Goal: Task Accomplishment & Management: Complete application form

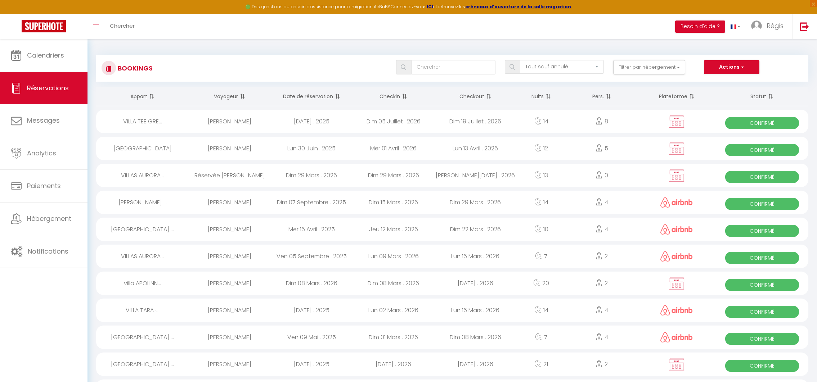
select select "not_cancelled"
drag, startPoint x: 0, startPoint y: 0, endPoint x: 49, endPoint y: 54, distance: 73.4
click at [49, 54] on span "Calendriers" at bounding box center [45, 55] width 37 height 9
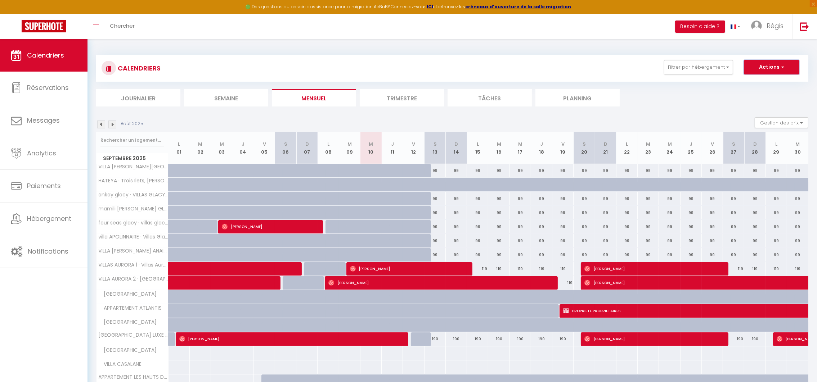
click at [766, 70] on button "Actions" at bounding box center [771, 67] width 55 height 14
click at [750, 83] on link "Nouvelle réservation" at bounding box center [763, 83] width 63 height 11
select select
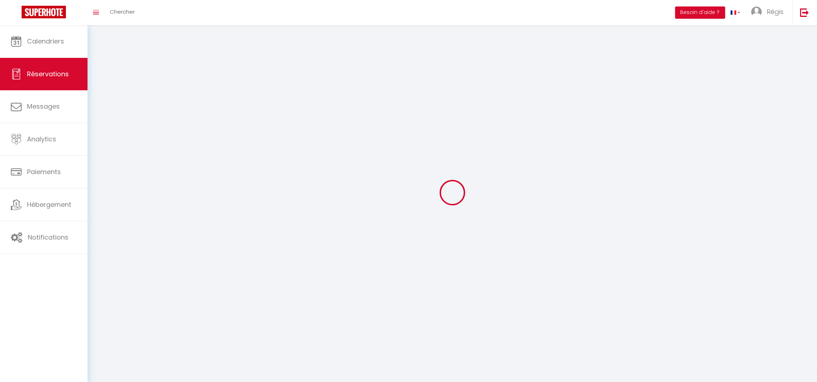
select select
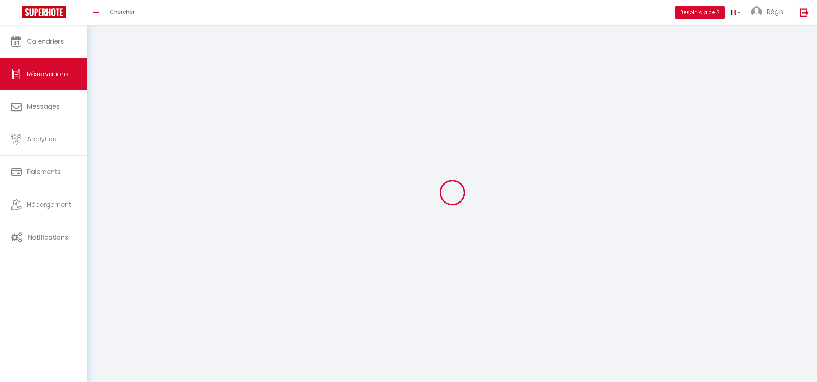
select select
checkbox input "false"
select select
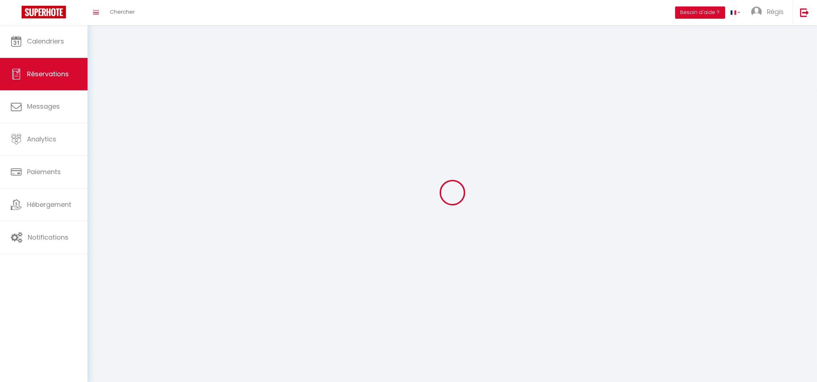
select select
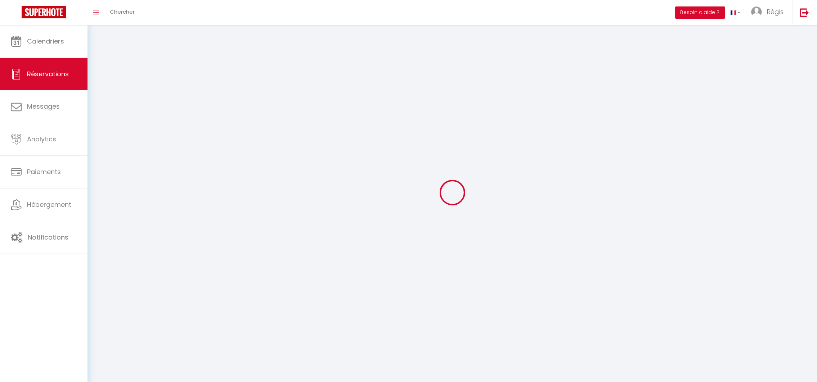
checkbox input "false"
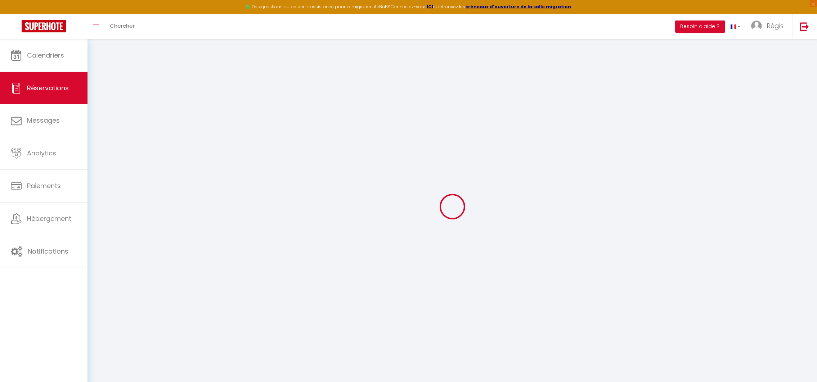
select select
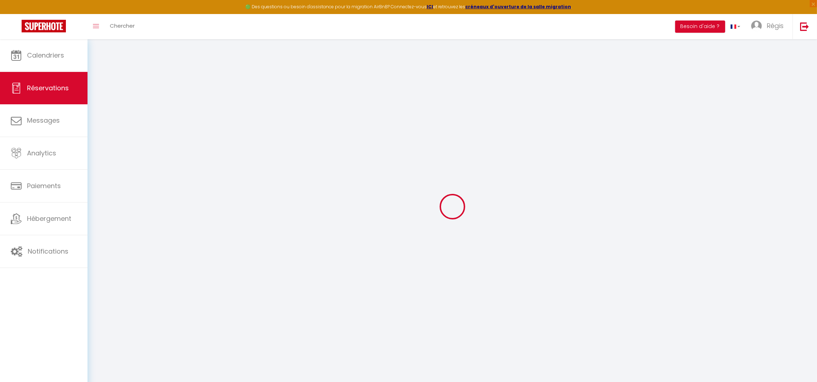
select select
checkbox input "false"
select select
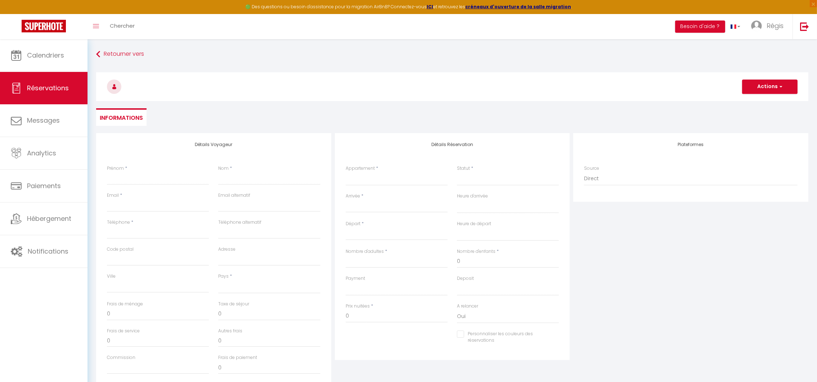
select select
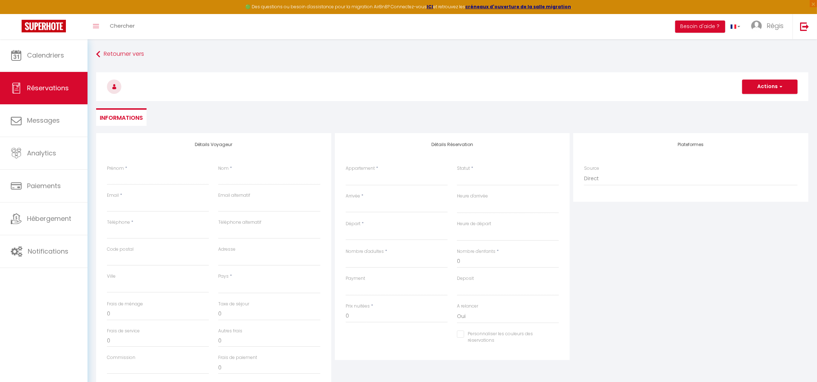
select select
checkbox input "false"
select select
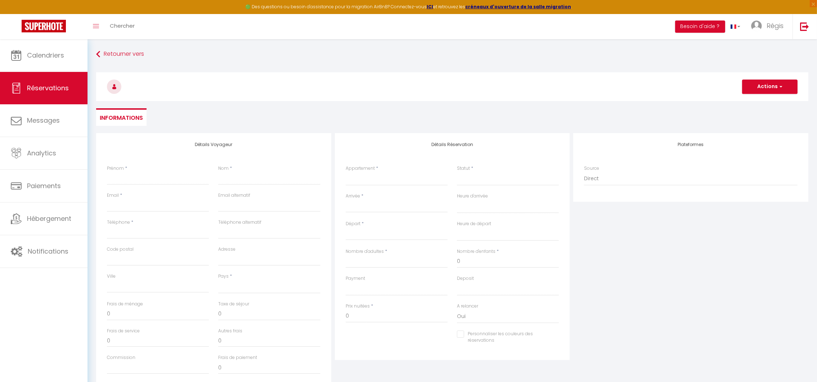
select select
checkbox input "false"
select select
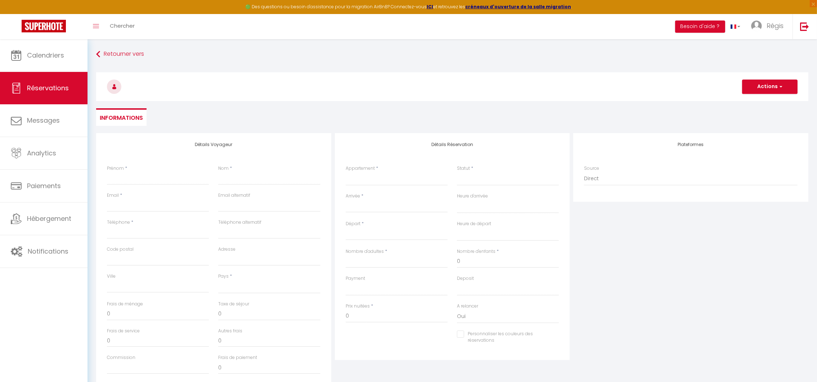
select select
click at [114, 179] on input "Prénom" at bounding box center [158, 178] width 102 height 13
type input "F"
select select
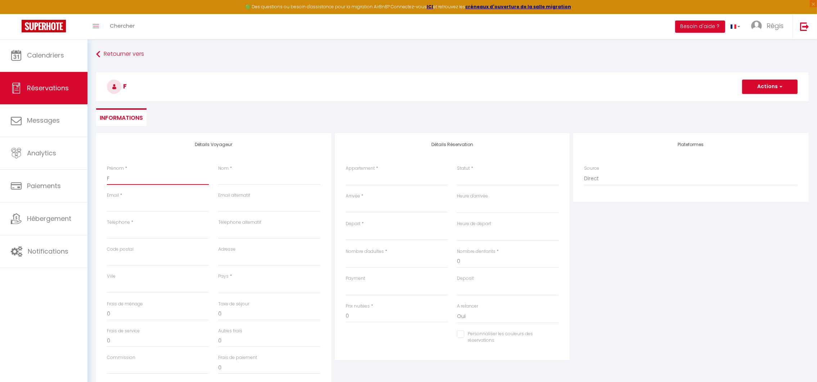
select select
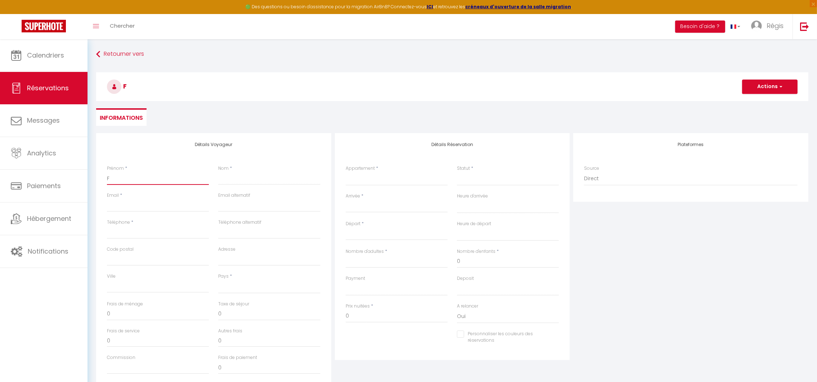
checkbox input "false"
type input "Fe"
select select
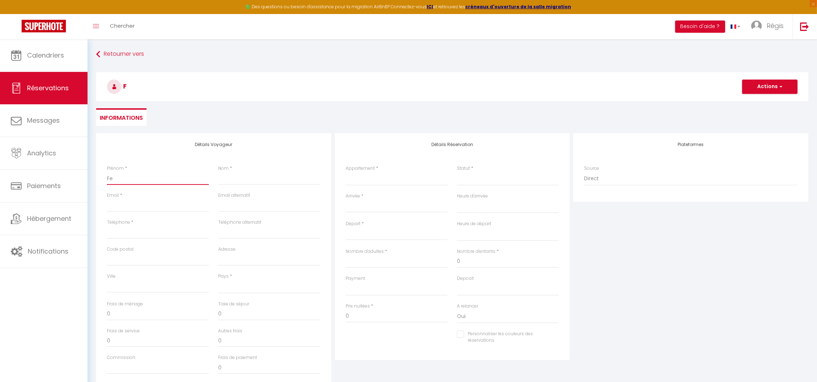
select select
checkbox input "false"
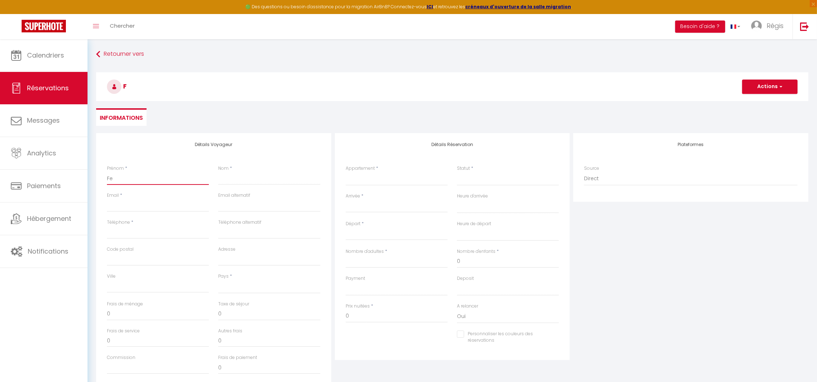
type input "Fer"
select select
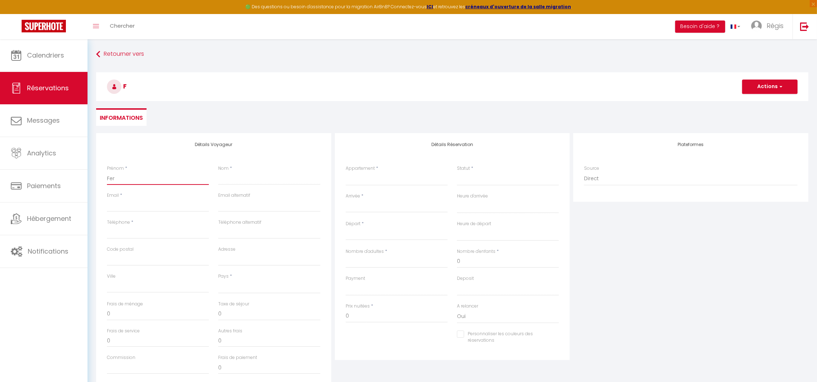
select select
checkbox input "false"
type input "Fern"
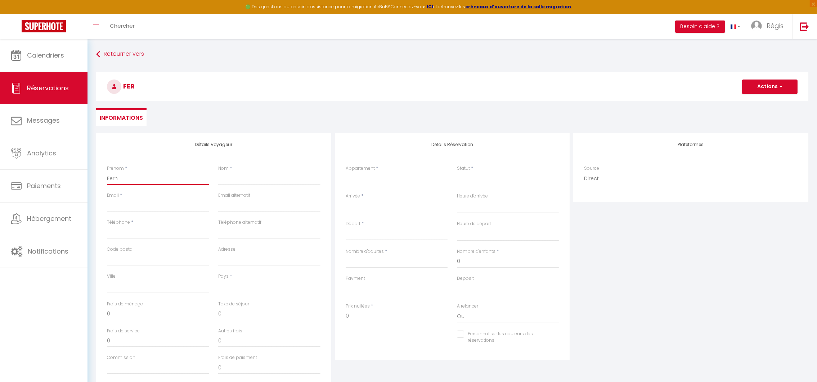
select select
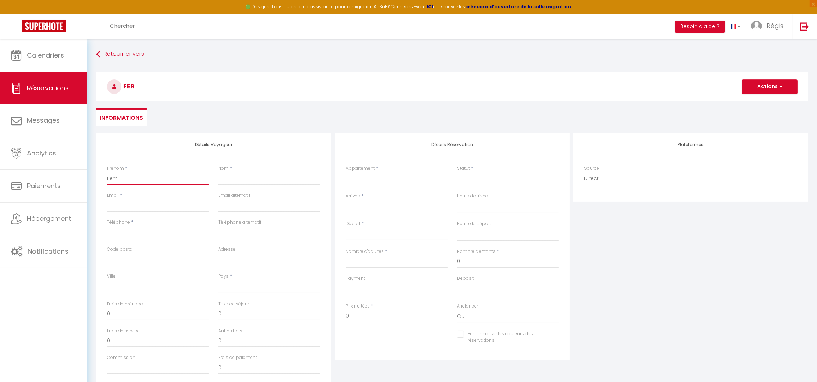
select select
checkbox input "false"
type input "Ferna"
select select
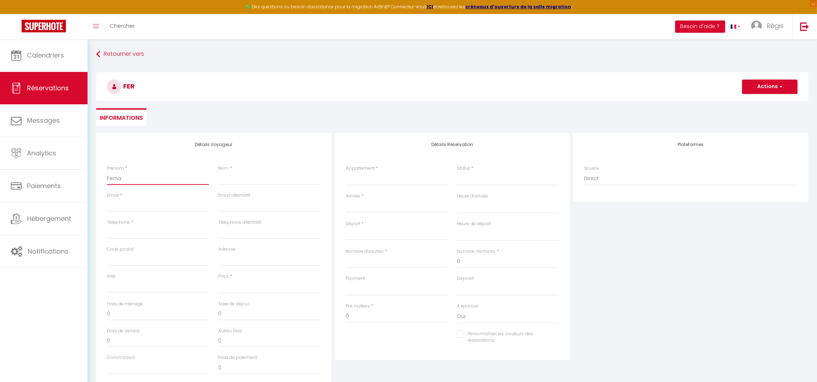
select select
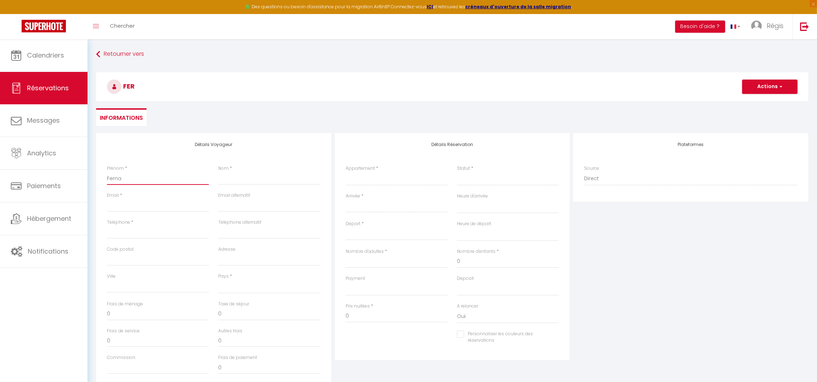
select select
checkbox input "false"
type input "Fernan"
select select
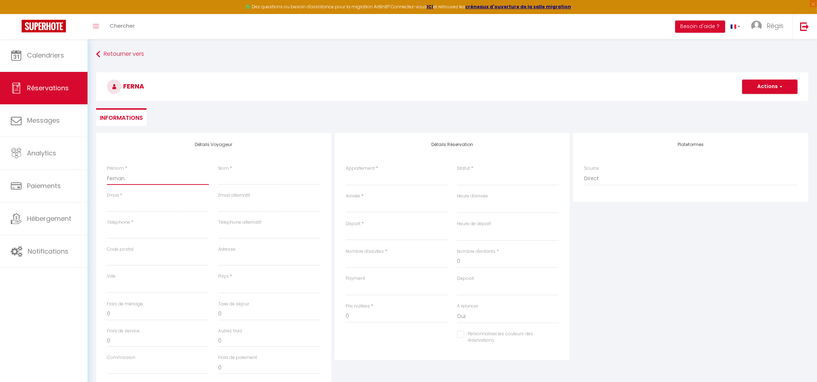
select select
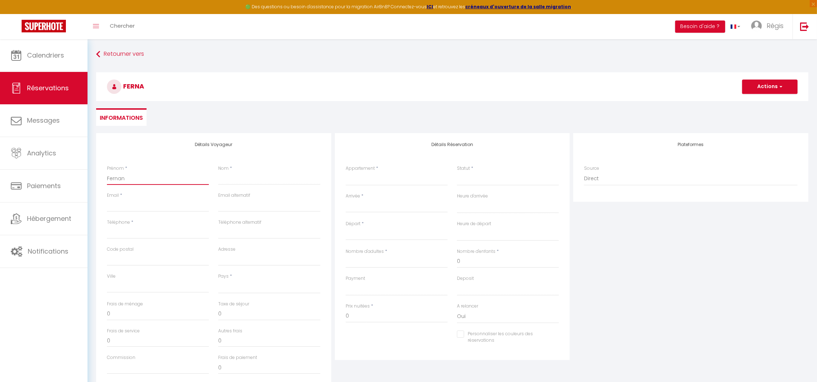
checkbox input "false"
type input "[PERSON_NAME]"
select select
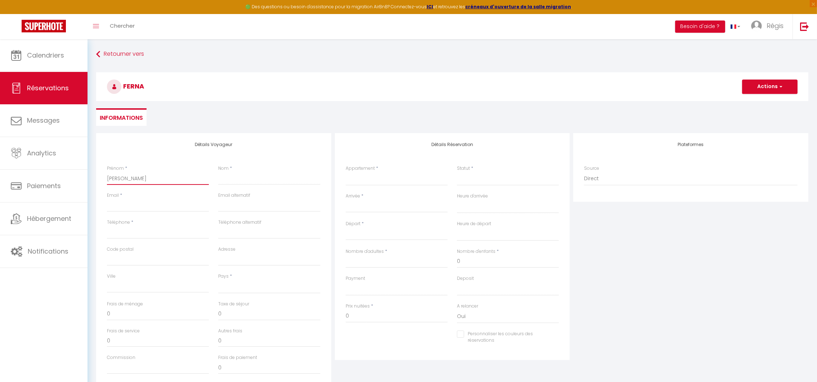
select select
checkbox input "false"
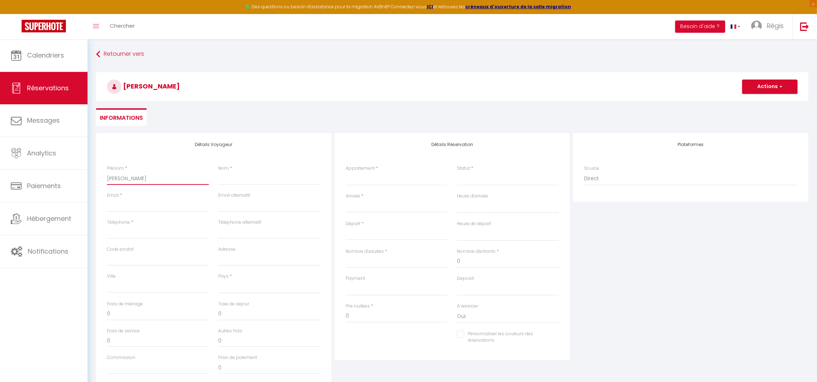
type input "[PERSON_NAME]"
select select
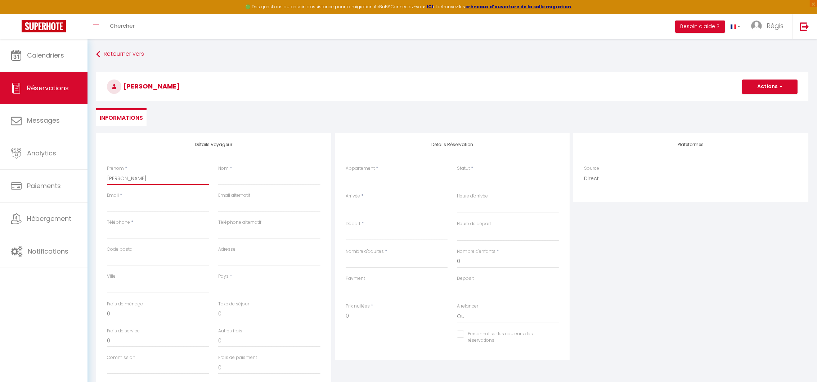
select select
checkbox input "false"
type input "[PERSON_NAME]"
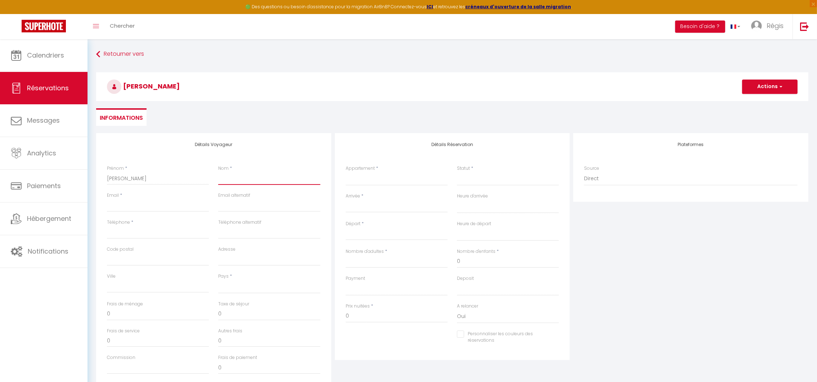
type input "M"
select select
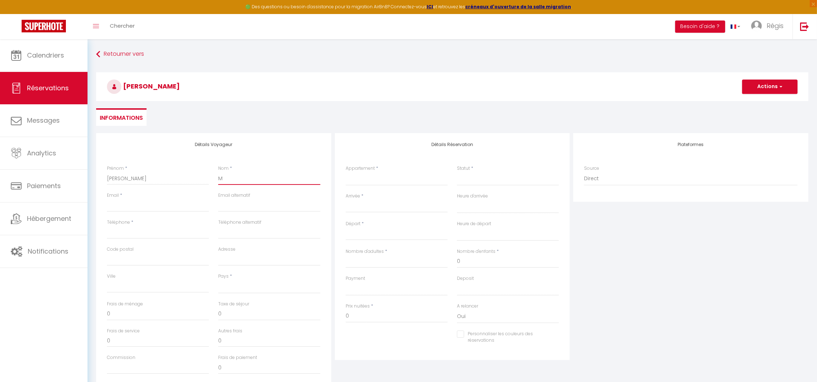
select select
checkbox input "false"
type input "MA"
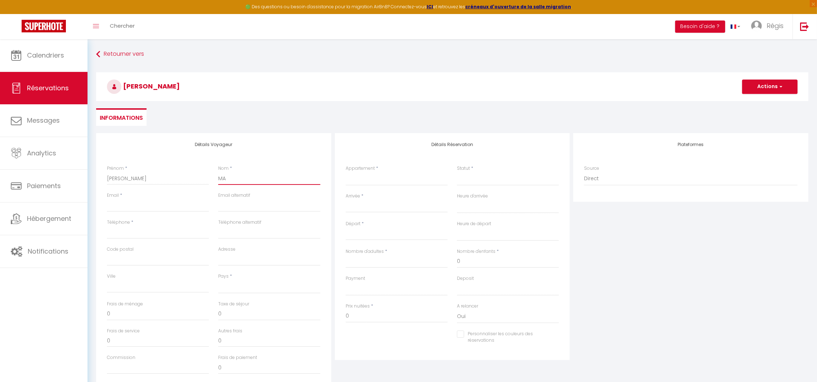
select select
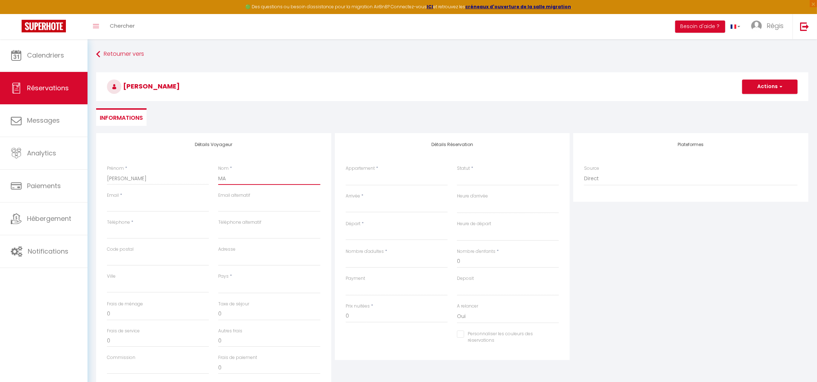
select select
checkbox input "false"
type input "MAR"
select select
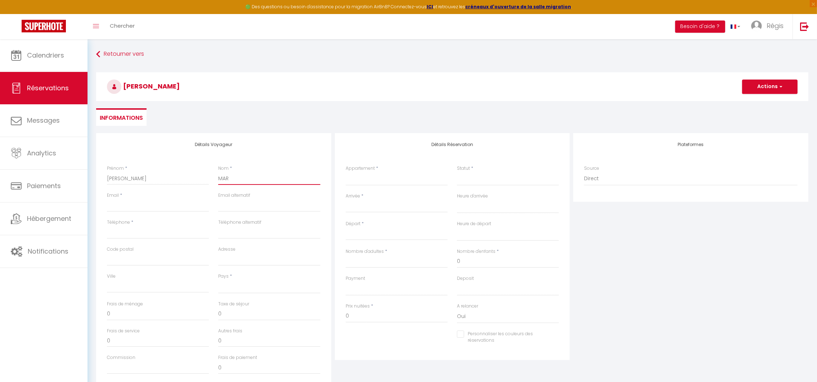
select select
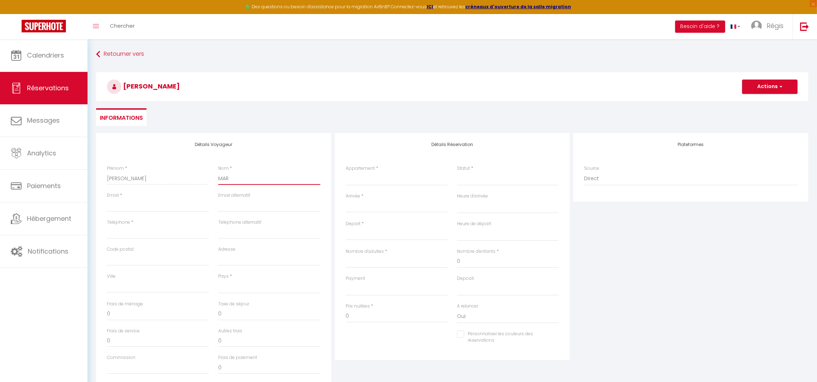
select select
checkbox input "false"
type input "MARI"
select select
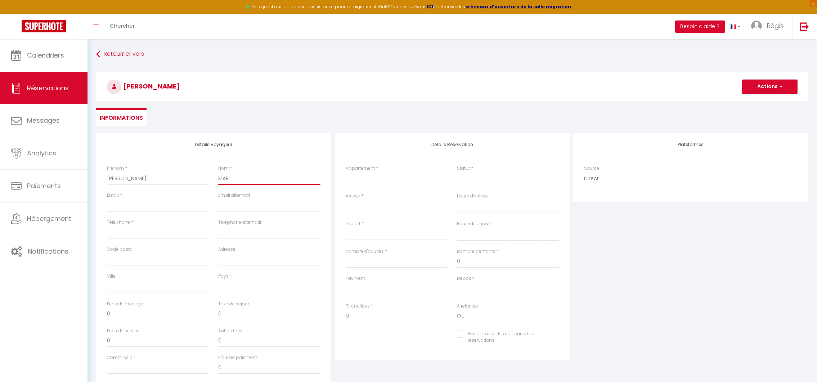
select select
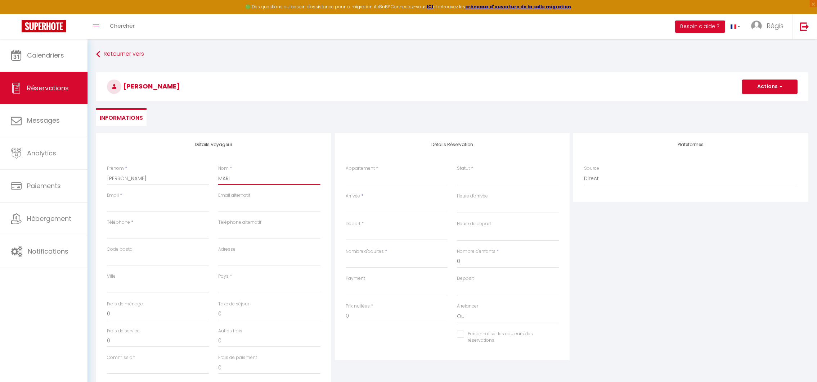
checkbox input "false"
type input "MARIE"
select select
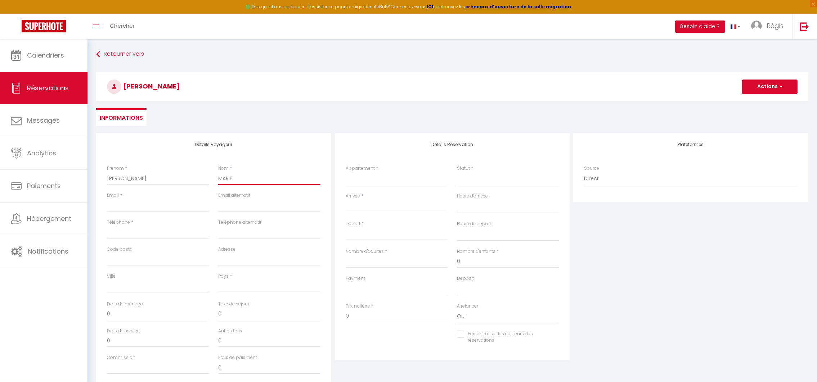
select select
checkbox input "false"
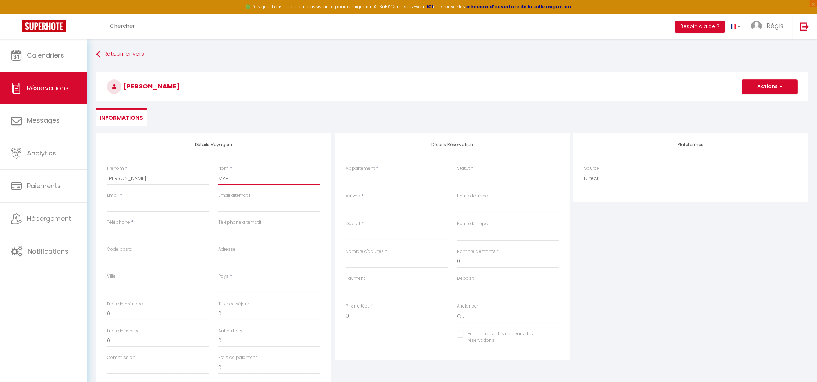
type input "MARI"
select select
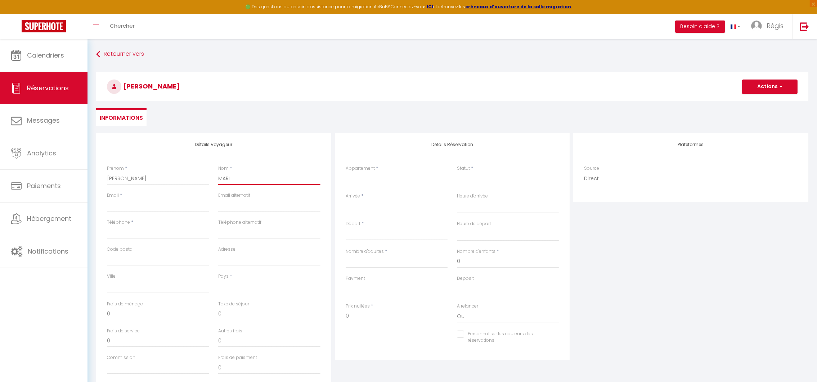
select select
checkbox input "false"
type input "[PERSON_NAME]"
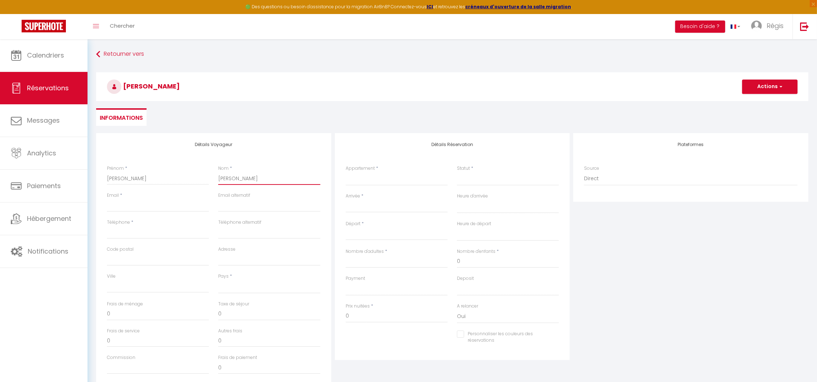
select select
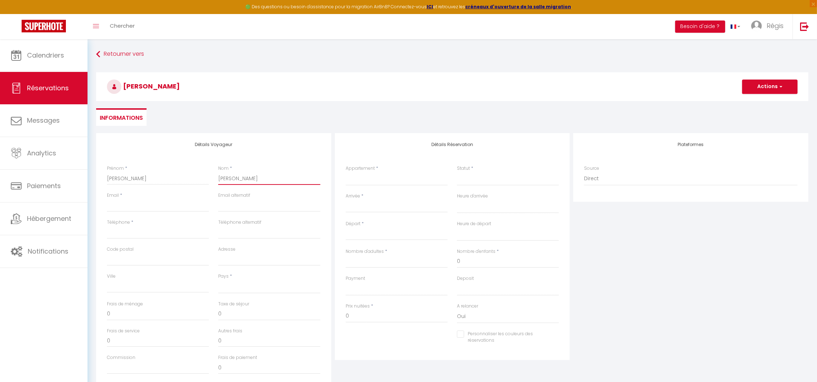
select select
checkbox input "false"
type input "MARI"
select select
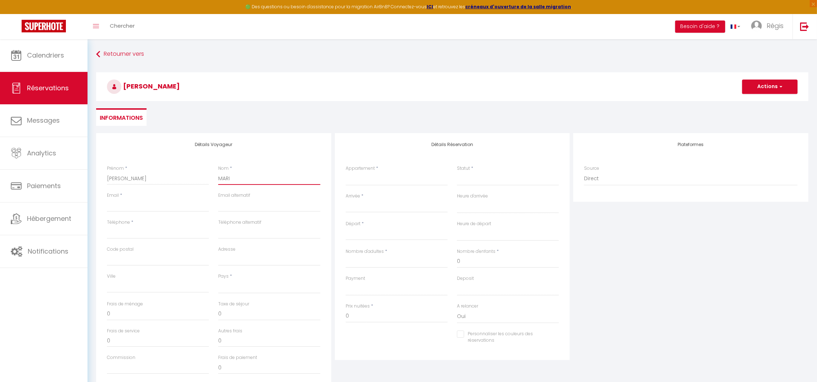
select select
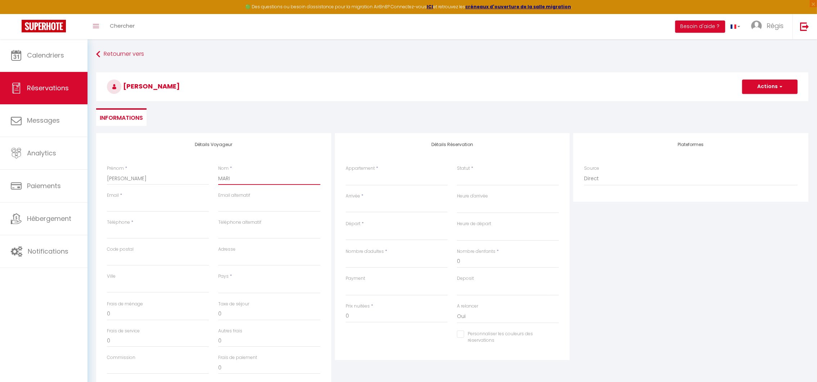
select select
checkbox input "false"
type input "MAR"
select select
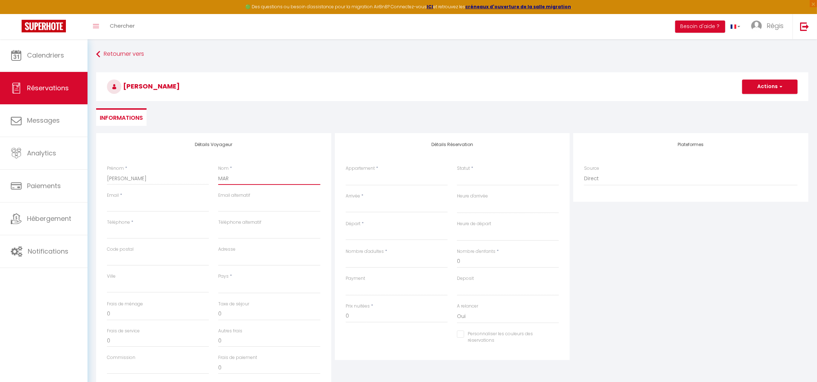
select select
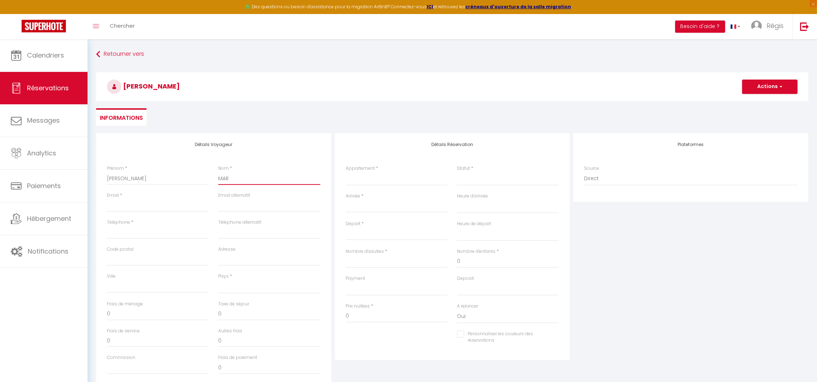
checkbox input "false"
type input "MA"
select select
click at [136, 184] on input "[PERSON_NAME]" at bounding box center [158, 178] width 102 height 13
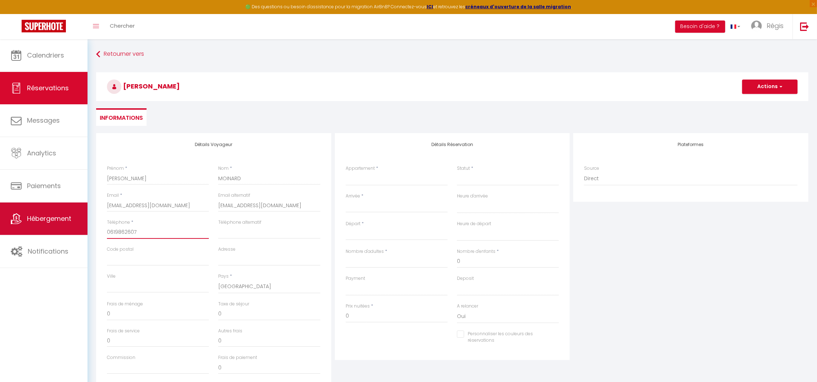
drag, startPoint x: 152, startPoint y: 235, endPoint x: 77, endPoint y: 224, distance: 74.9
click at [77, 224] on div "🟢 Des questions ou besoin d'assistance pour la migration AirBnB? Connectez-vous…" at bounding box center [408, 240] width 817 height 402
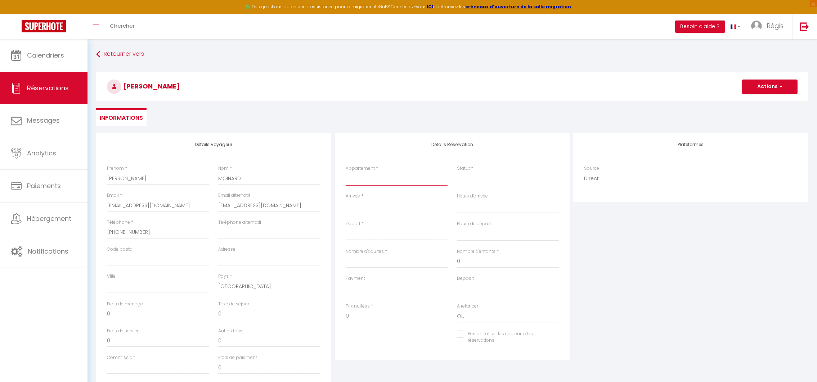
click at [387, 174] on select "[GEOGRAPHIC_DATA] ANSE [GEOGRAPHIC_DATA] APPARTEMENT ATLANTIS APPARTEMENT LES H…" at bounding box center [397, 179] width 102 height 14
click at [346, 172] on select "[GEOGRAPHIC_DATA] ANSE [GEOGRAPHIC_DATA] APPARTEMENT ATLANTIS APPARTEMENT LES H…" at bounding box center [397, 179] width 102 height 14
click at [482, 178] on select "Confirmé Non Confirmé [PERSON_NAME] par le voyageur No Show Request" at bounding box center [508, 179] width 102 height 14
click at [457, 172] on select "Confirmé Non Confirmé [PERSON_NAME] par le voyageur No Show Request" at bounding box center [508, 179] width 102 height 14
click at [410, 204] on input "Arrivée" at bounding box center [397, 206] width 102 height 9
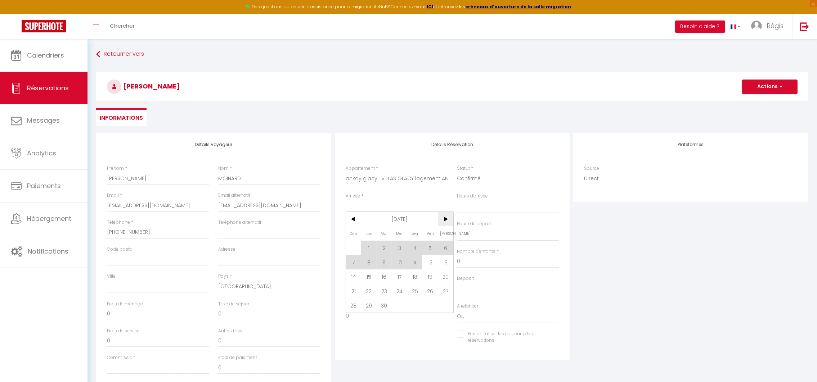
click at [448, 218] on span ">" at bounding box center [445, 219] width 15 height 14
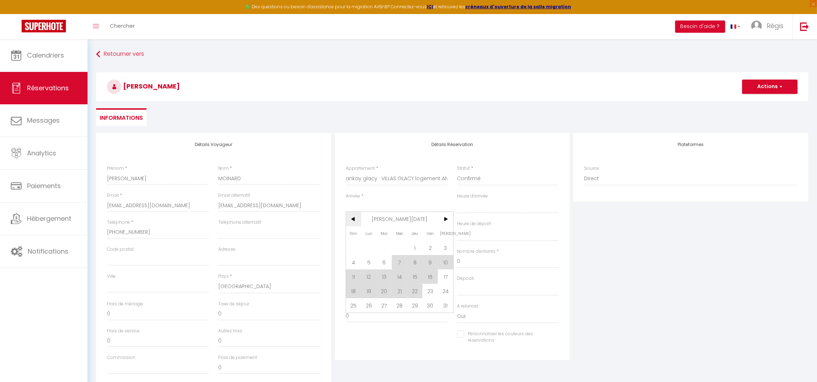
click at [351, 225] on span "<" at bounding box center [353, 219] width 15 height 14
click at [439, 291] on span "27" at bounding box center [445, 291] width 15 height 14
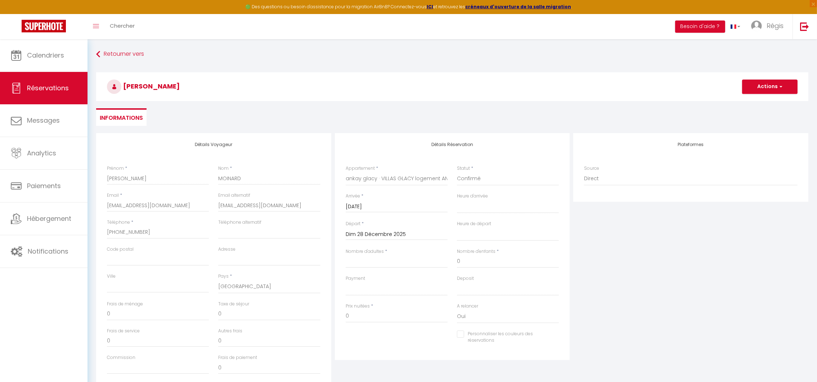
click at [360, 235] on input "Dim 28 Décembre 2025" at bounding box center [397, 234] width 102 height 9
click at [447, 247] on span ">" at bounding box center [445, 246] width 15 height 14
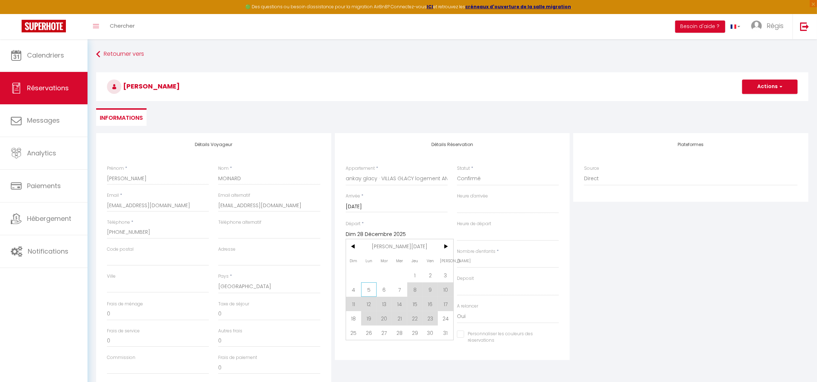
click at [367, 291] on span "5" at bounding box center [368, 290] width 15 height 14
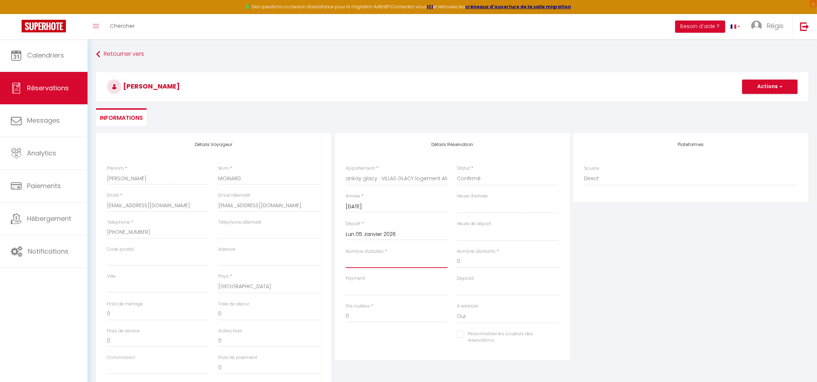
click at [369, 264] on input "Nombre d'adultes" at bounding box center [397, 261] width 102 height 13
click at [355, 288] on select "OK KO" at bounding box center [397, 289] width 102 height 14
click at [346, 282] on select "OK KO" at bounding box center [397, 289] width 102 height 14
click at [357, 314] on input "0" at bounding box center [397, 316] width 102 height 13
click at [143, 368] on input "Commission" at bounding box center [158, 367] width 102 height 13
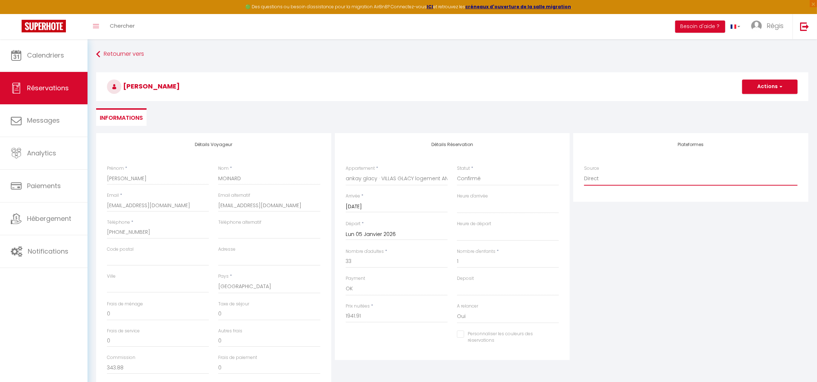
click at [625, 180] on select "Direct [DOMAIN_NAME] [DOMAIN_NAME] Chalet montagne Expedia Gite de [GEOGRAPHIC_…" at bounding box center [690, 179] width 213 height 14
click at [584, 172] on select "Direct [DOMAIN_NAME] [DOMAIN_NAME] Chalet montagne Expedia Gite de [GEOGRAPHIC_…" at bounding box center [690, 179] width 213 height 14
click at [757, 83] on button "Actions" at bounding box center [769, 87] width 55 height 14
click at [744, 105] on link "Enregistrer" at bounding box center [762, 102] width 57 height 9
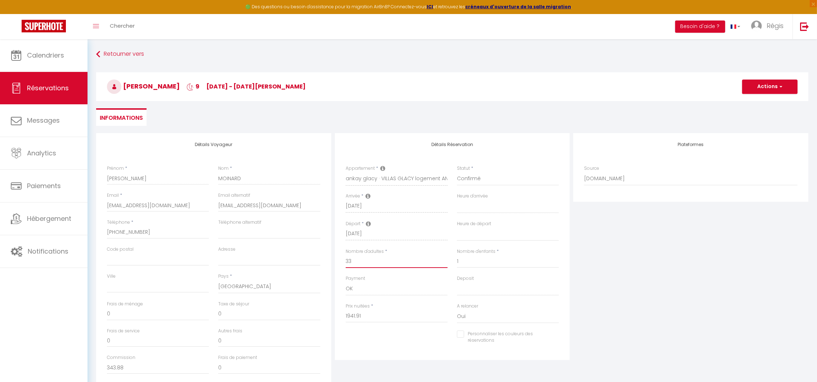
drag, startPoint x: 368, startPoint y: 264, endPoint x: 344, endPoint y: 262, distance: 24.6
click at [344, 262] on div "Nombre d'adultes * 33" at bounding box center [396, 261] width 111 height 27
click at [353, 293] on select "OK KO" at bounding box center [397, 289] width 102 height 14
click at [763, 87] on button "Actions" at bounding box center [769, 87] width 55 height 14
click at [749, 103] on link "Enregistrer" at bounding box center [762, 102] width 57 height 9
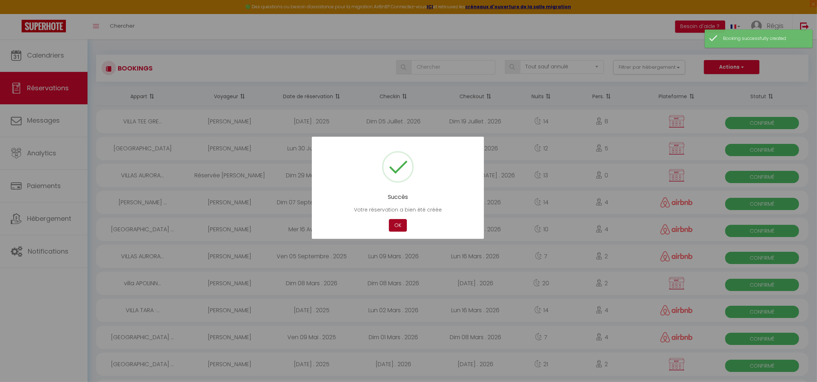
click at [399, 223] on button "OK" at bounding box center [398, 225] width 18 height 13
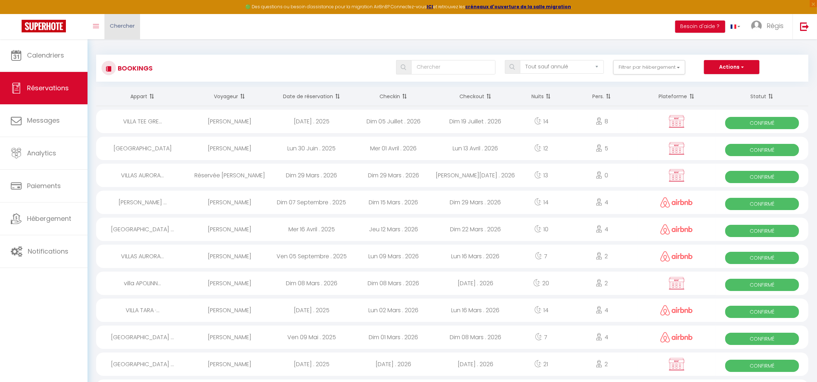
click at [122, 24] on span "Chercher" at bounding box center [122, 26] width 25 height 8
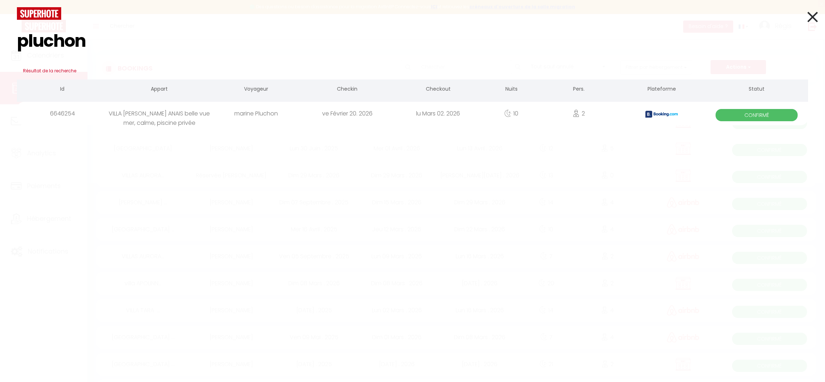
click at [172, 118] on div "VILLA [PERSON_NAME] ANAIS belle vue mer, calme, piscine privée" at bounding box center [159, 113] width 103 height 23
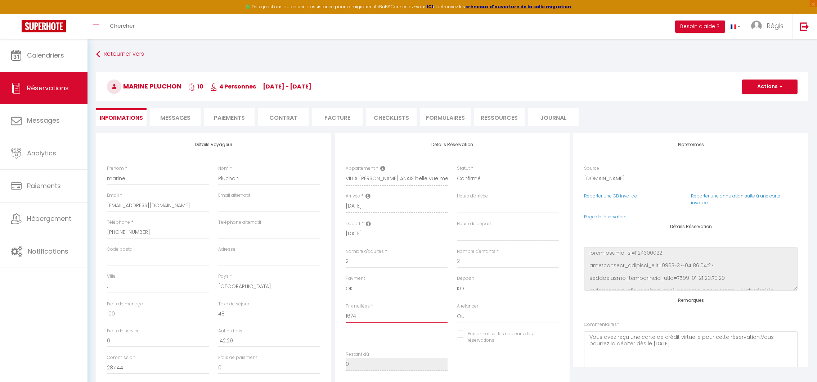
click at [379, 313] on input "1674" at bounding box center [397, 316] width 102 height 13
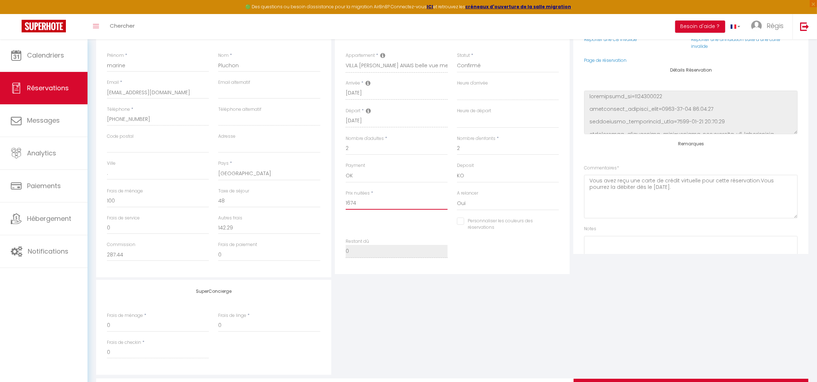
scroll to position [85, 0]
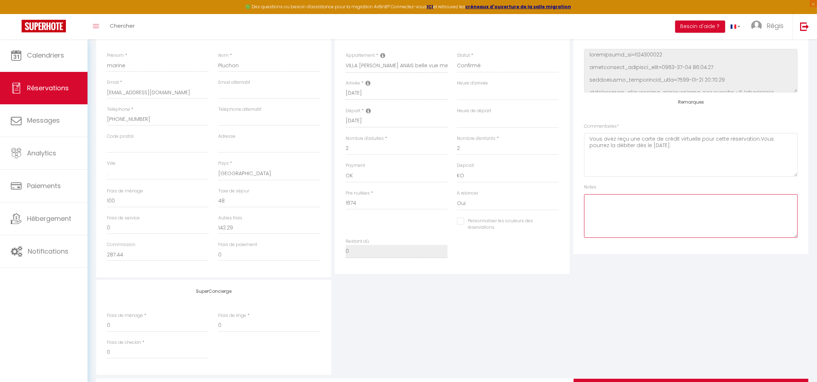
click at [629, 199] on textarea at bounding box center [690, 216] width 213 height 44
click at [686, 144] on textarea "Vous avez reçu une carte de crédit virtuelle pour cette réservation.Vous pourre…" at bounding box center [690, 155] width 213 height 44
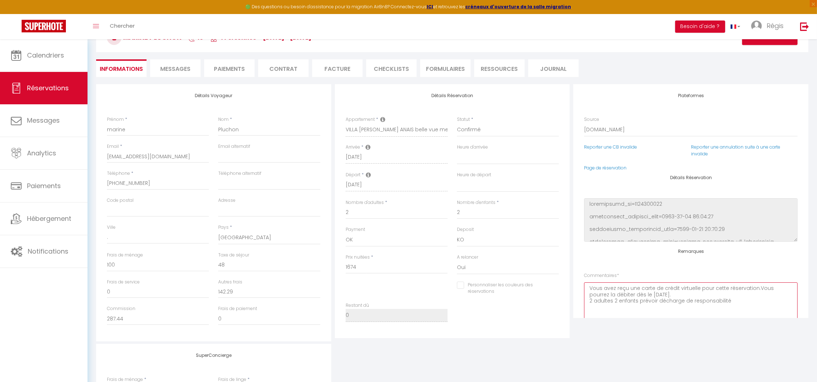
scroll to position [0, 0]
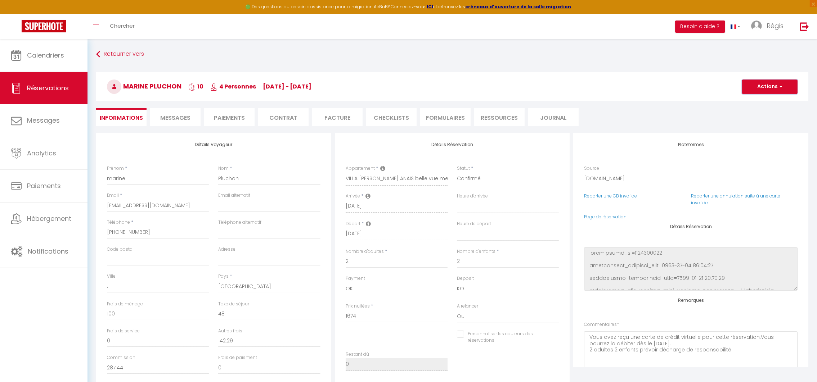
click at [761, 85] on button "Actions" at bounding box center [769, 87] width 55 height 14
click at [748, 101] on link "Enregistrer" at bounding box center [762, 102] width 57 height 9
